Goal: Complete application form: Complete application form

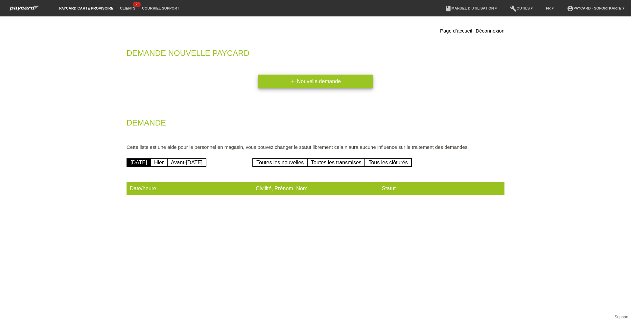
click at [290, 81] on icon "add" at bounding box center [292, 81] width 5 height 5
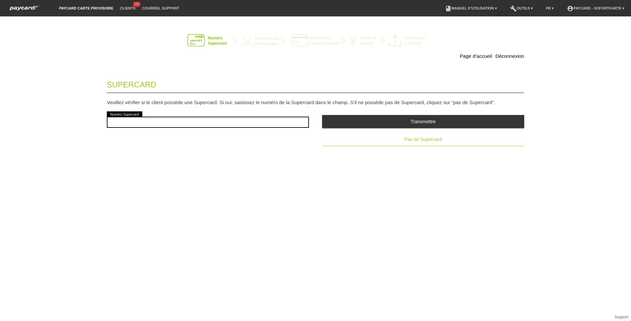
click at [422, 136] on button "Pas de Supercard" at bounding box center [423, 139] width 202 height 13
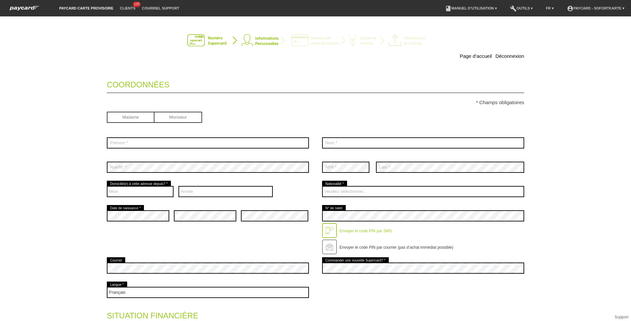
click at [127, 114] on input "radio" at bounding box center [131, 117] width 48 height 10
radio input "true"
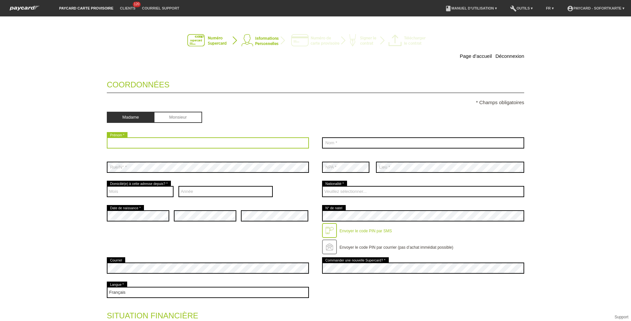
click at [141, 139] on input "text" at bounding box center [208, 142] width 202 height 11
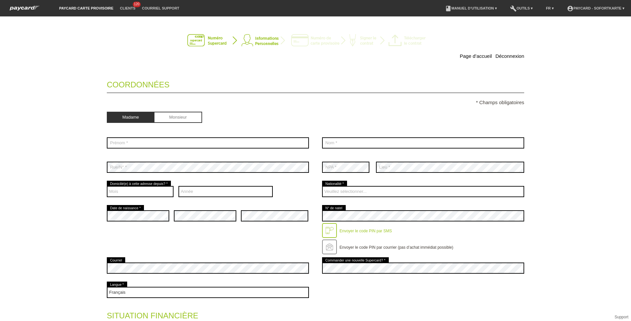
click at [73, 134] on div "Page d’accueil Déconnexion Coordonnées * Champs obligatoires Madame Monsieur er…" at bounding box center [315, 168] width 631 height 305
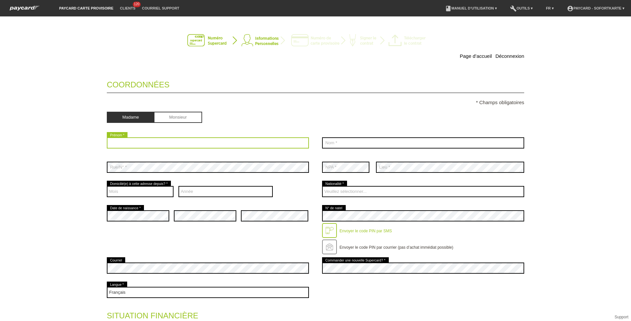
click at [109, 141] on input "text" at bounding box center [208, 142] width 202 height 11
type input "Luce Cindy"
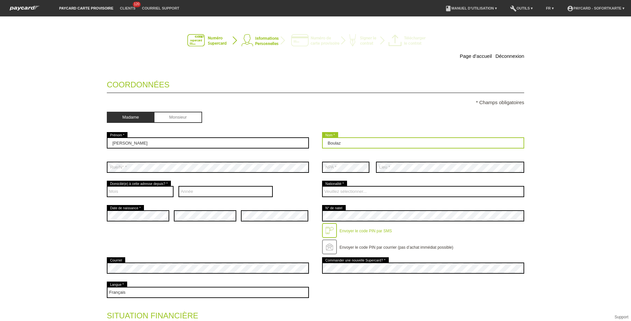
type input "Boulaz"
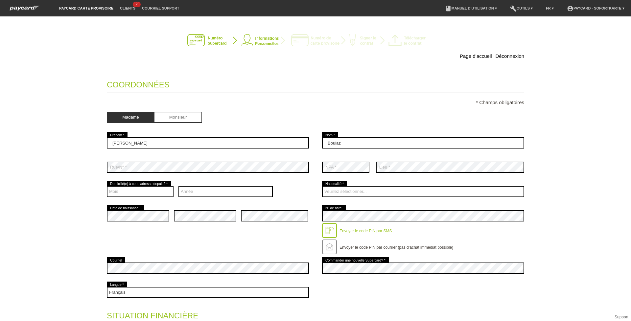
click at [71, 142] on div "Page d’accueil Déconnexion Coordonnées * Champs obligatoires Madame Monsieur Lu…" at bounding box center [315, 168] width 631 height 305
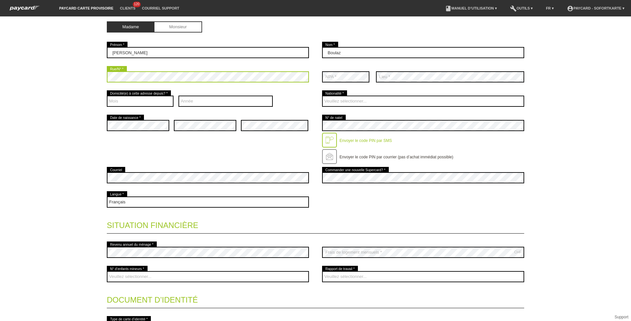
scroll to position [91, 0]
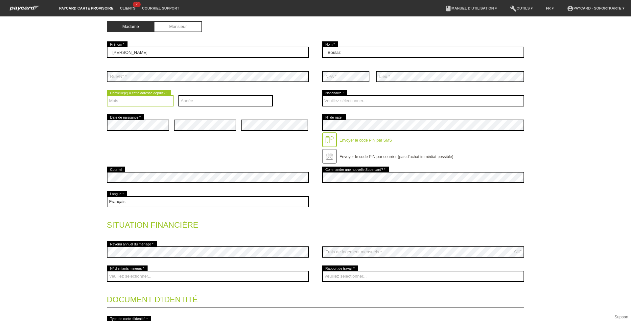
click at [158, 104] on select "Mois 01 02 03 04 05 06 07 08 09 10 11 12" at bounding box center [140, 100] width 67 height 11
select select "05"
click at [107, 95] on select "Mois 01 02 03 04 05 06 07 08 09 10 11 12" at bounding box center [140, 100] width 67 height 11
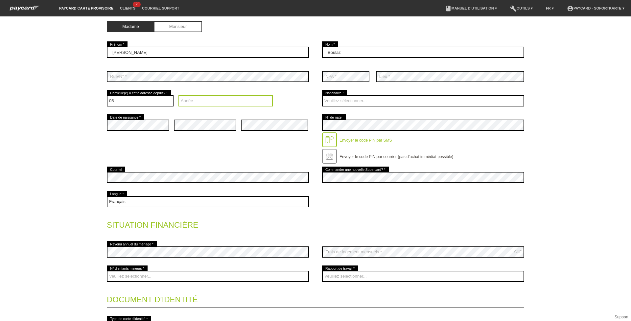
click at [193, 100] on select "Année 2025 2024 2023 2022 2021 2020 2019 2018 2017 2016" at bounding box center [226, 100] width 95 height 11
select select "2019"
click at [179, 95] on select "Année 2025 2024 2023 2022 2021 2020 2019 2018 2017 2016" at bounding box center [226, 100] width 95 height 11
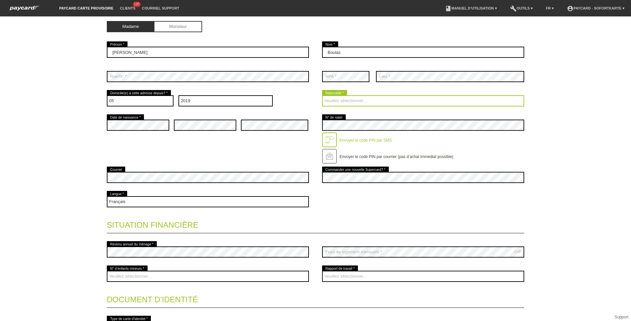
click at [355, 97] on select "Veuillez sélectionner... Suisse Allemagne Autriche Liechtenstein ------------ A…" at bounding box center [423, 100] width 202 height 11
select select "CH"
click at [322, 95] on select "Veuillez sélectionner... Suisse Allemagne Autriche Liechtenstein ------------ A…" at bounding box center [423, 100] width 202 height 11
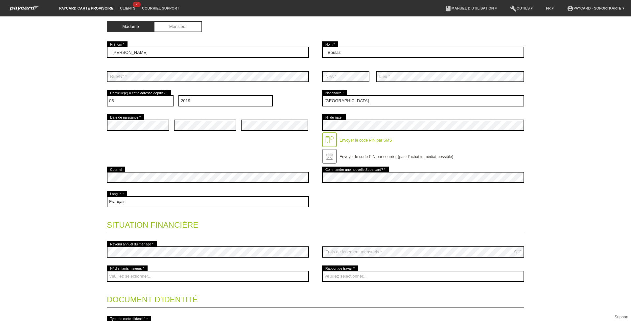
click at [259, 142] on div "error Date de naissance * error error error" at bounding box center [316, 139] width 418 height 52
click at [327, 201] on div "Deutsch Français Italiano English error Langue *" at bounding box center [316, 202] width 418 height 24
click at [318, 203] on div "Deutsch Français Italiano English error Langue *" at bounding box center [316, 202] width 418 height 24
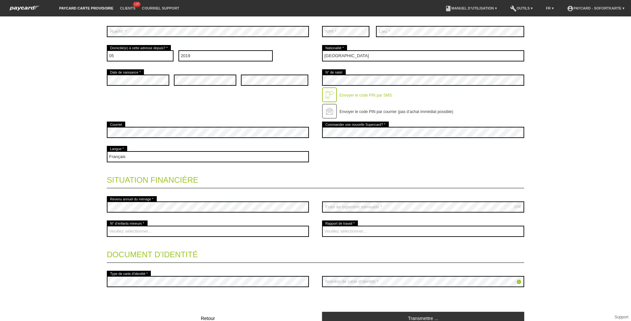
scroll to position [167, 0]
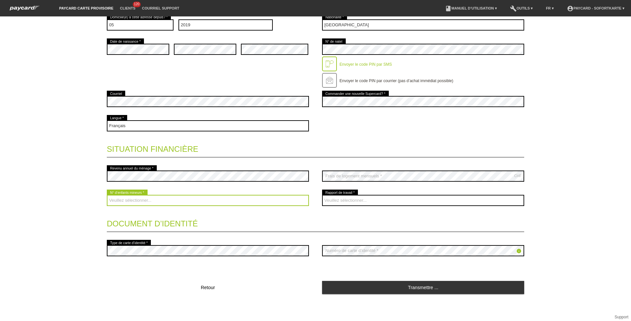
click at [174, 198] on select "Veuillez sélectionner... 0 1 2 3 4 5 6 7 8 9" at bounding box center [208, 200] width 202 height 11
select select "0"
click at [107, 195] on select "Veuillez sélectionner... 0 1 2 3 4 5 6 7 8 9" at bounding box center [208, 200] width 202 height 11
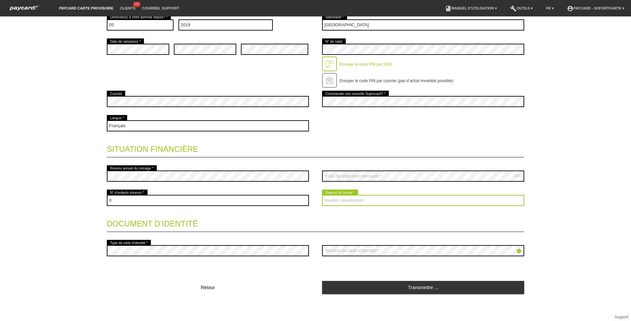
click at [341, 202] on select "Veuillez sélectionner... A durée indéterminée A durée déterminée Apprenti/étudi…" at bounding box center [423, 200] width 202 height 11
click at [322, 195] on select "Veuillez sélectionner... A durée indéterminée A durée déterminée Apprenti/étudi…" at bounding box center [423, 200] width 202 height 11
click at [340, 201] on select "Veuillez sélectionner... A durée indéterminée A durée déterminée Apprenti/étudi…" at bounding box center [423, 200] width 202 height 11
select select "UNLIMITED"
click at [322, 195] on select "Veuillez sélectionner... A durée indéterminée A durée déterminée Apprenti/étudi…" at bounding box center [423, 200] width 202 height 11
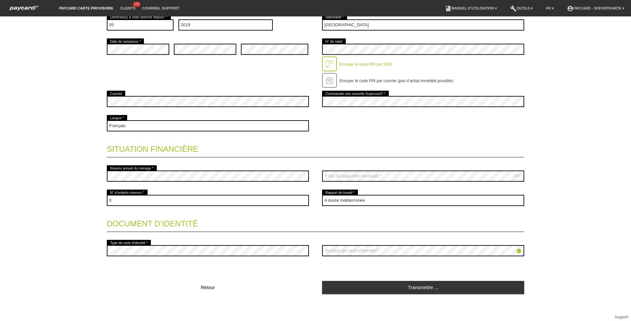
click at [277, 217] on legend "Document d’identité" at bounding box center [316, 222] width 418 height 19
click at [226, 241] on div "error Type de carte d’identité *" at bounding box center [208, 251] width 202 height 24
click at [379, 266] on fieldset "Coordonnées * Champs obligatoires Madame Monsieur Luce Cindy error Prénom *" at bounding box center [316, 101] width 418 height 388
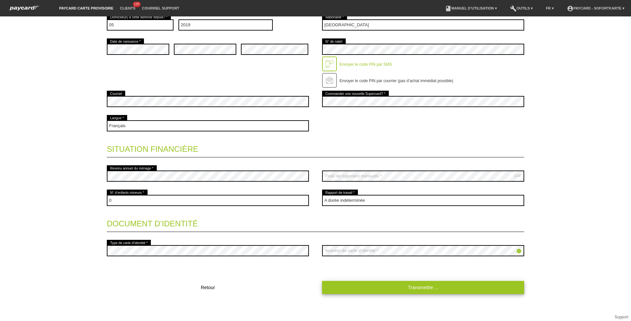
click at [390, 286] on link "Transmettre ..." at bounding box center [423, 287] width 202 height 13
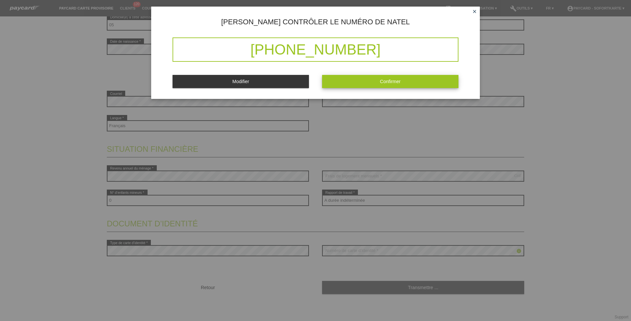
click at [405, 79] on button "Confirmer" at bounding box center [390, 81] width 136 height 13
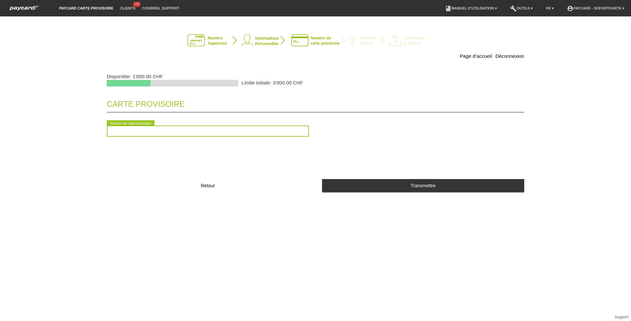
click at [237, 132] on input "text" at bounding box center [208, 131] width 202 height 11
type input "2090228982989"
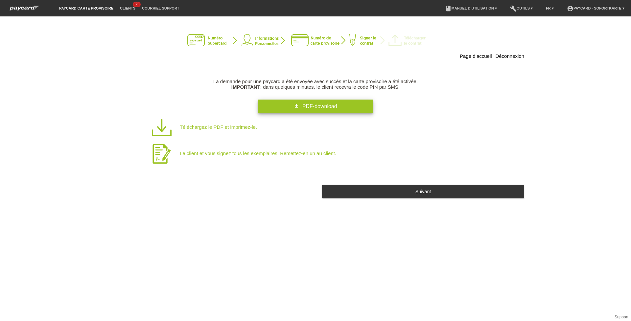
click at [313, 108] on span "PDF-download" at bounding box center [319, 107] width 35 height 6
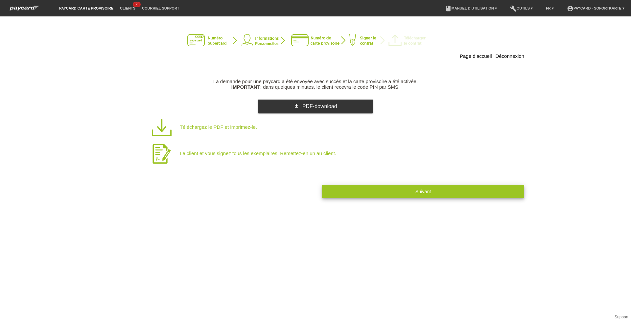
click at [392, 196] on button "Suivant" at bounding box center [423, 191] width 202 height 13
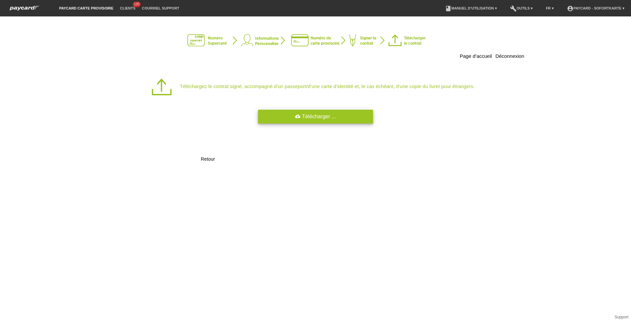
click at [308, 113] on link "cloud_upload Télécharger ..." at bounding box center [315, 117] width 115 height 14
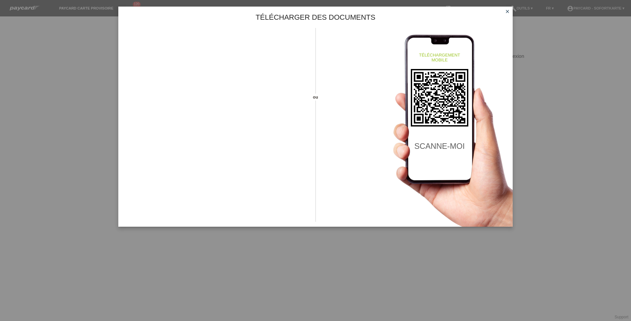
click at [508, 12] on icon "close" at bounding box center [507, 11] width 5 height 5
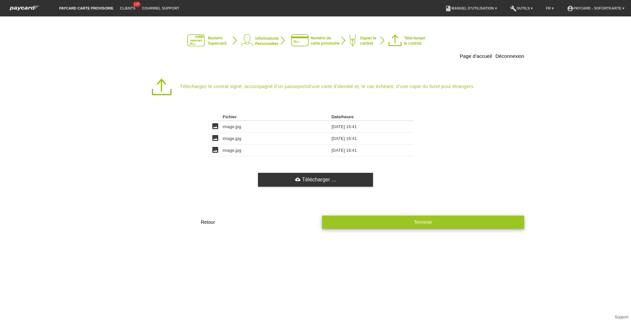
click at [367, 226] on button "Terminer" at bounding box center [423, 222] width 202 height 13
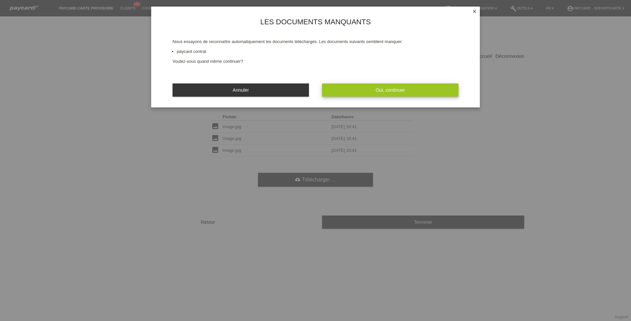
click at [386, 87] on button "Oui, continuer" at bounding box center [390, 90] width 136 height 13
